Goal: Transaction & Acquisition: Purchase product/service

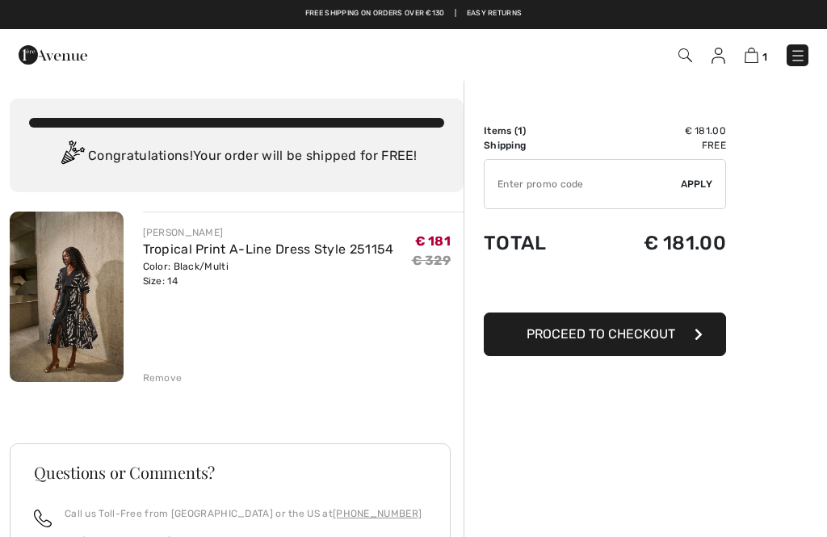
click at [318, 253] on link "Tropical Print A-Line Dress Style 251154" at bounding box center [268, 248] width 251 height 15
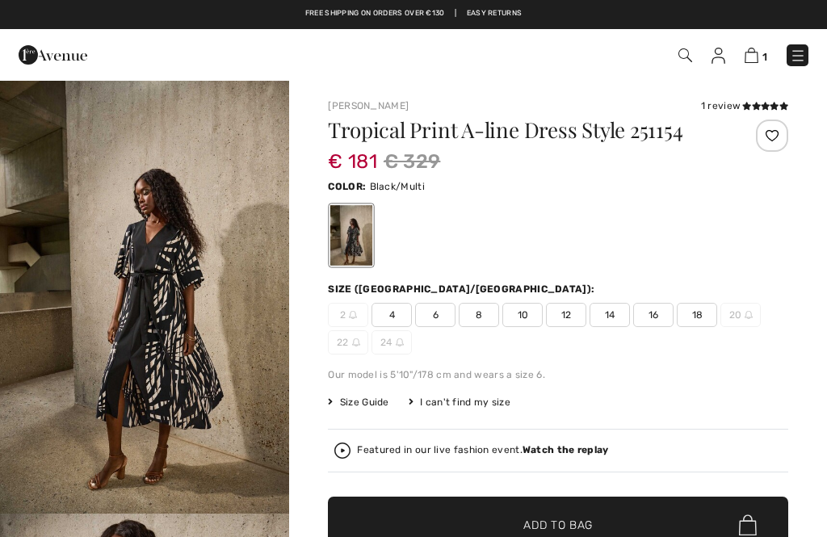
checkbox input "true"
click at [360, 401] on span "Size Guide" at bounding box center [358, 402] width 61 height 15
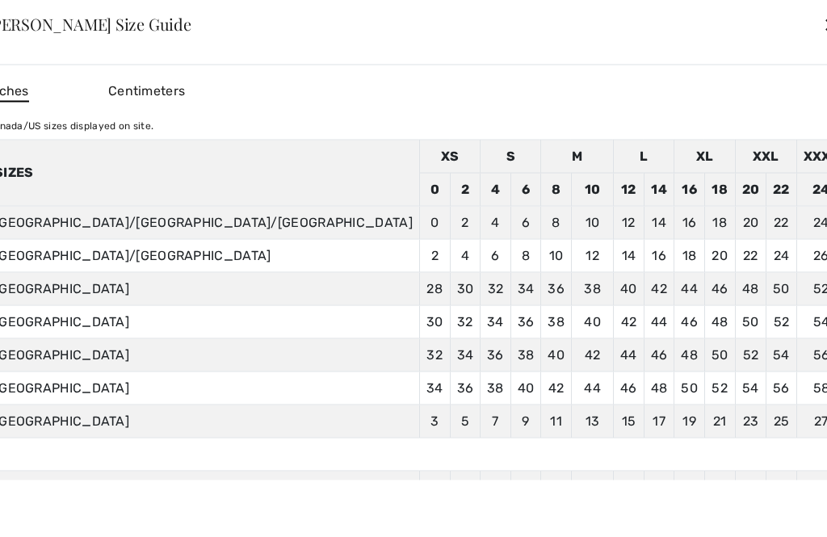
click at [644, 218] on td "14" at bounding box center [659, 222] width 31 height 33
click at [823, 30] on div "✕" at bounding box center [831, 24] width 17 height 34
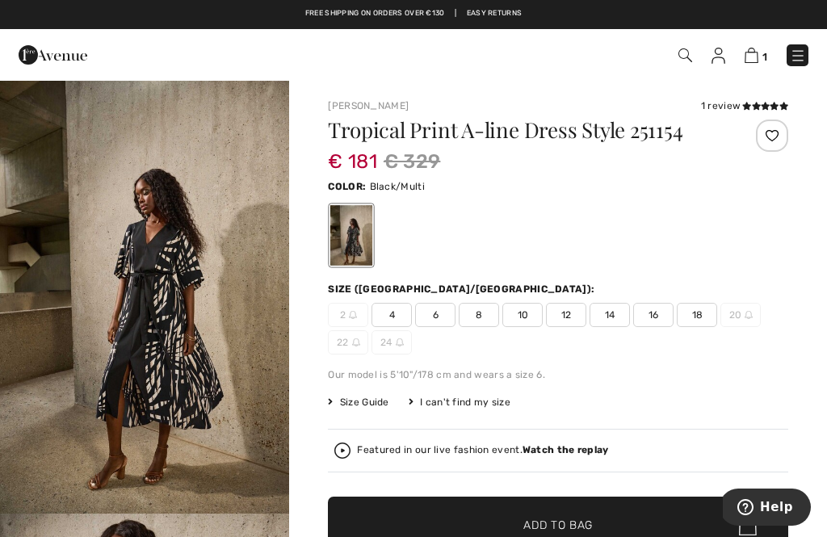
click at [566, 312] on span "12" at bounding box center [566, 315] width 40 height 24
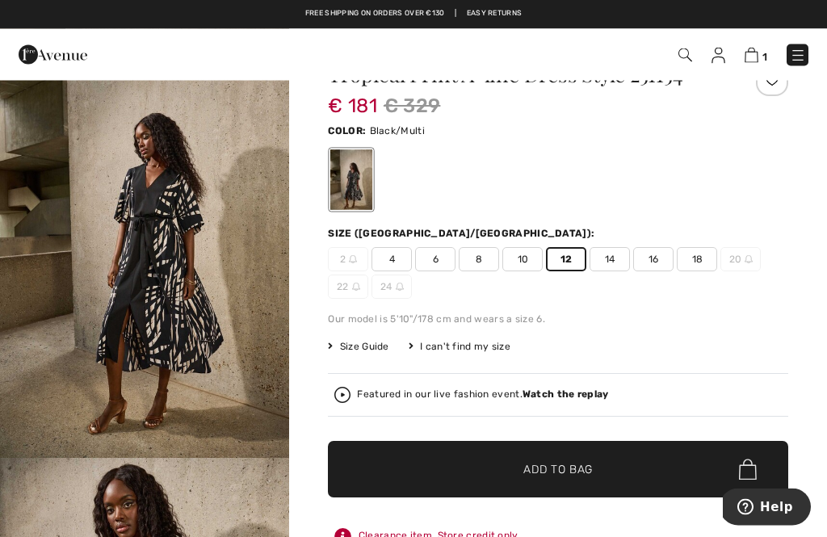
scroll to position [56, 0]
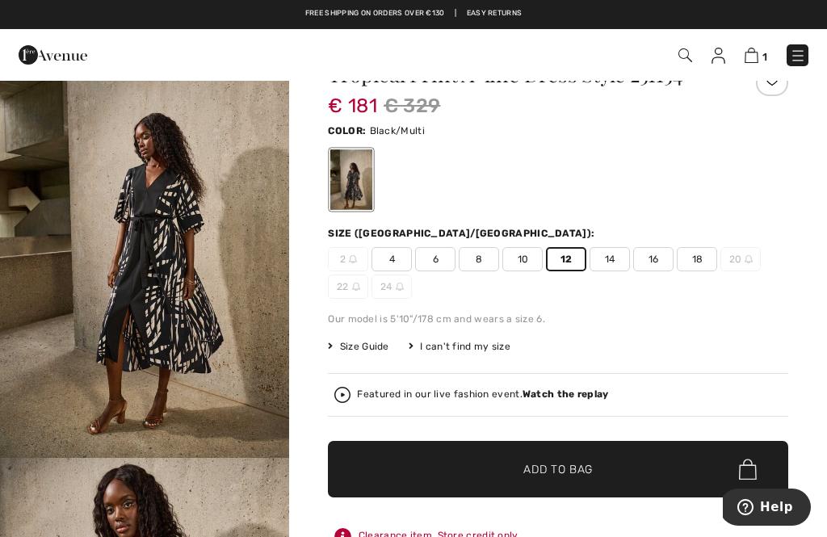
click at [551, 469] on span "Add to Bag" at bounding box center [557, 469] width 69 height 17
click at [746, 55] on img at bounding box center [750, 55] width 14 height 15
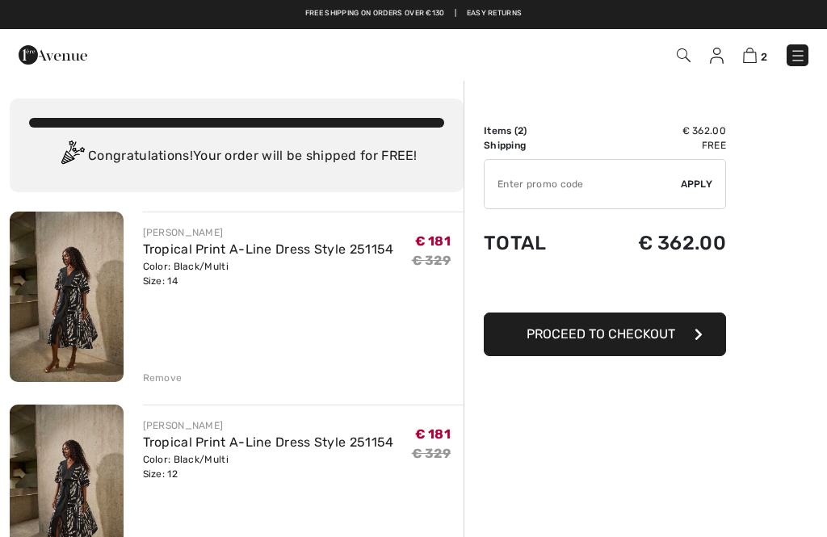
click at [241, 256] on link "Tropical Print A-Line Dress Style 251154" at bounding box center [268, 248] width 251 height 15
click at [158, 377] on div "Remove" at bounding box center [163, 378] width 40 height 15
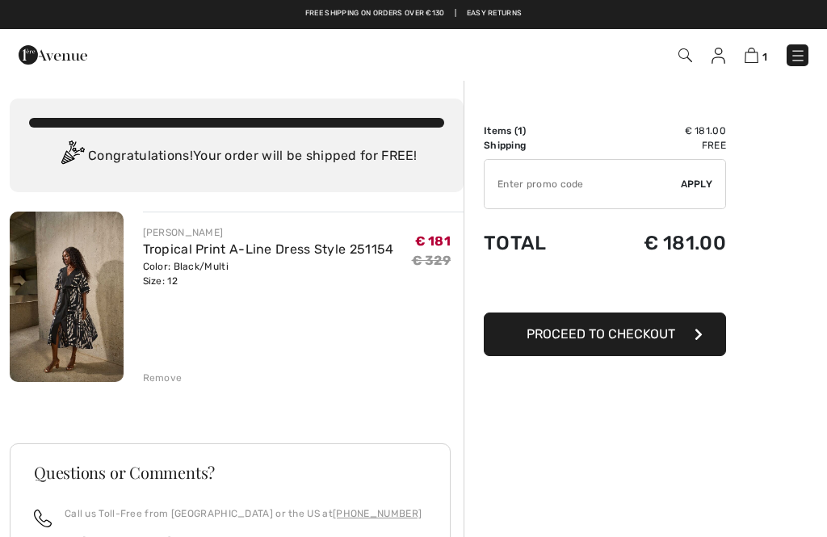
click at [201, 256] on link "Tropical Print A-Line Dress Style 251154" at bounding box center [268, 248] width 251 height 15
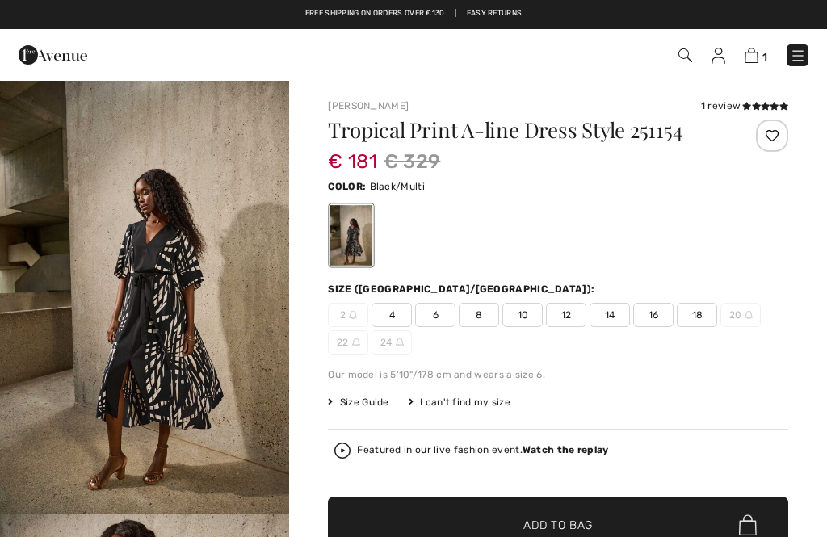
checkbox input "true"
click at [370, 399] on span "Size Guide" at bounding box center [358, 402] width 61 height 15
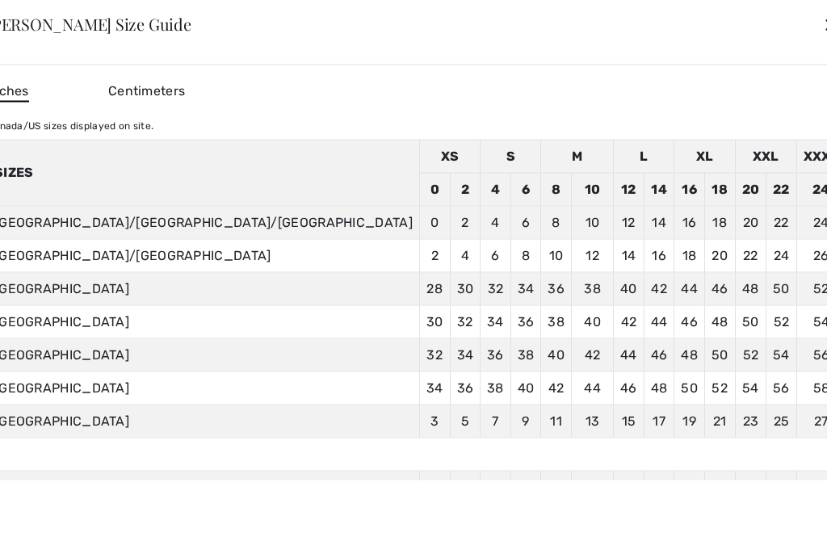
click at [823, 32] on div "✕" at bounding box center [831, 24] width 17 height 34
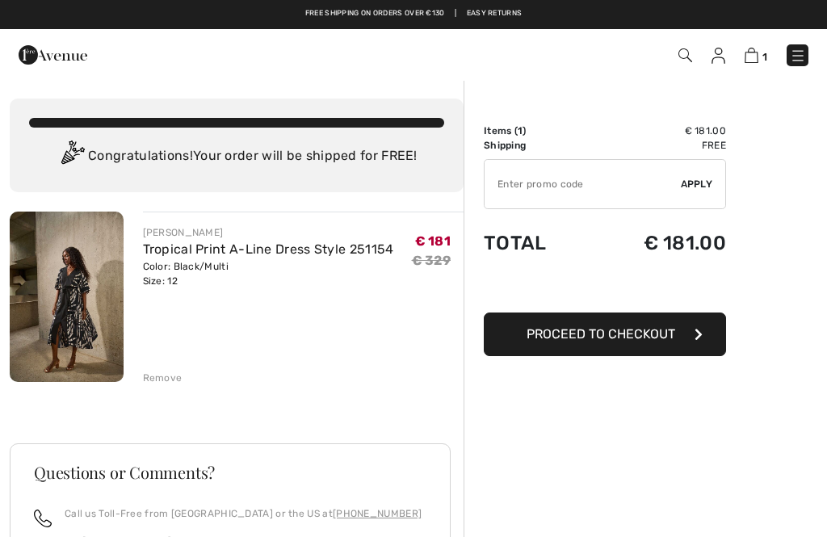
click at [178, 265] on div "Color: Black/Multi Size: 12" at bounding box center [268, 273] width 251 height 29
click at [89, 280] on img at bounding box center [67, 297] width 114 height 170
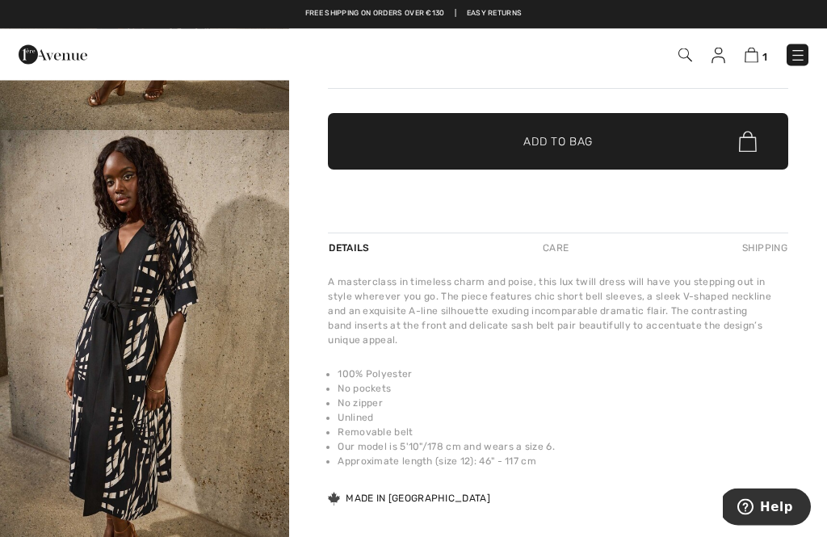
scroll to position [397, 0]
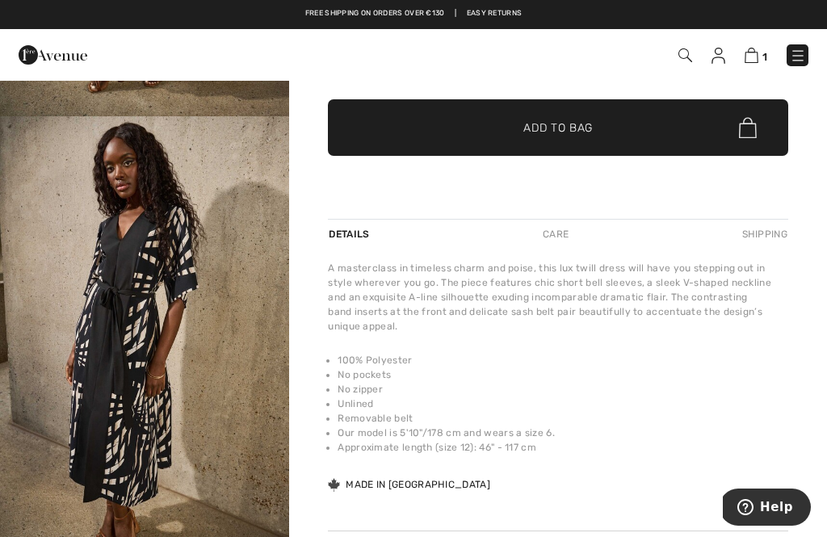
click at [345, 225] on div "Details" at bounding box center [350, 234] width 45 height 29
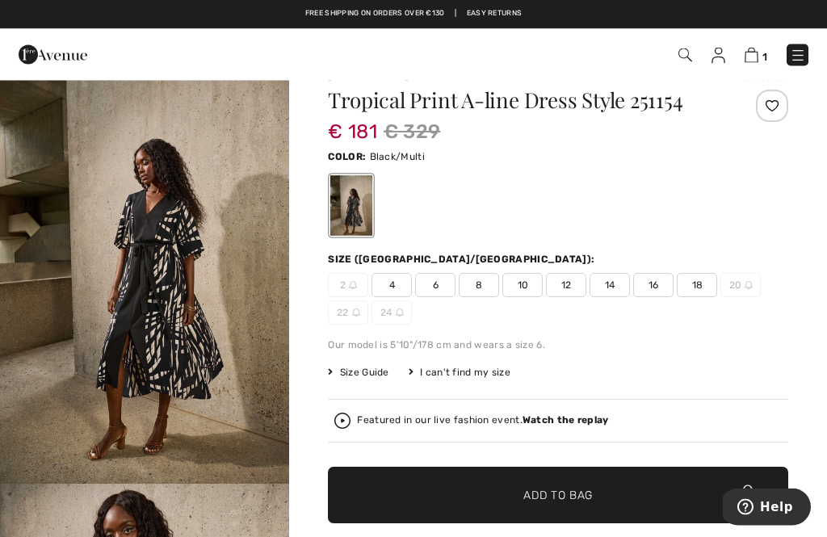
scroll to position [0, 0]
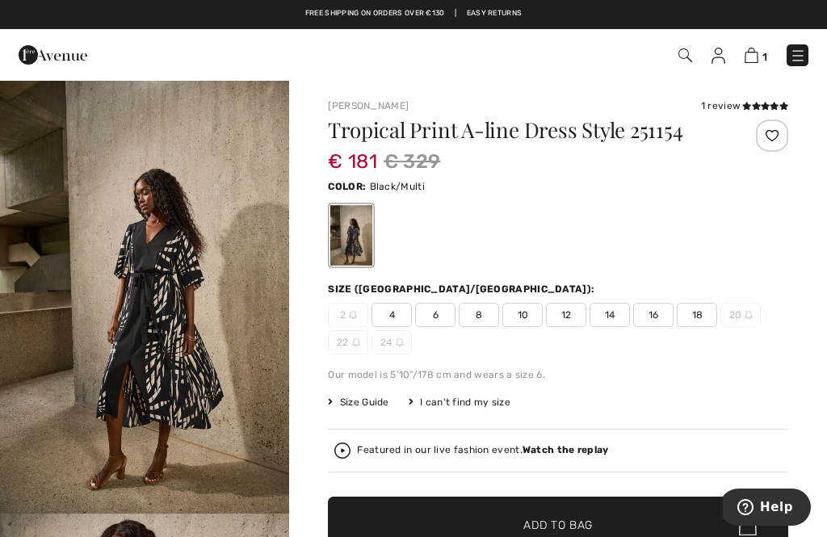
click at [755, 58] on img at bounding box center [751, 55] width 14 height 15
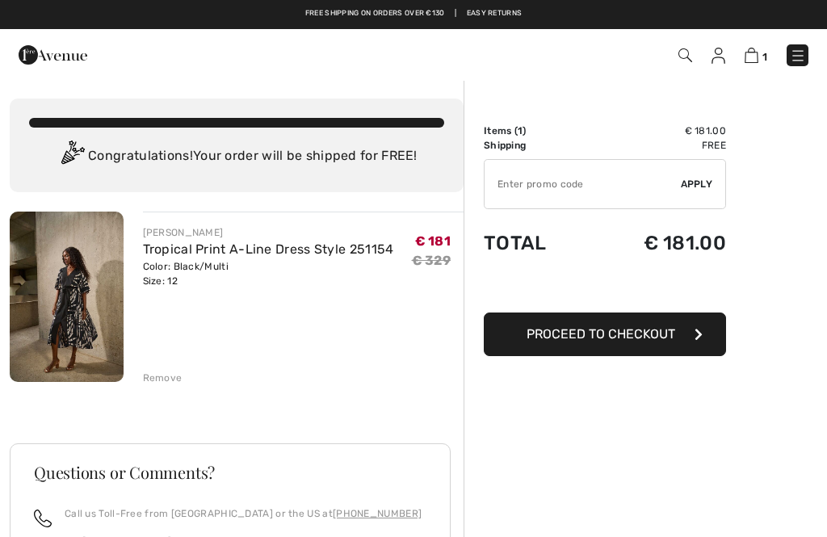
click at [171, 371] on div "Remove" at bounding box center [163, 378] width 40 height 15
